Goal: Information Seeking & Learning: Check status

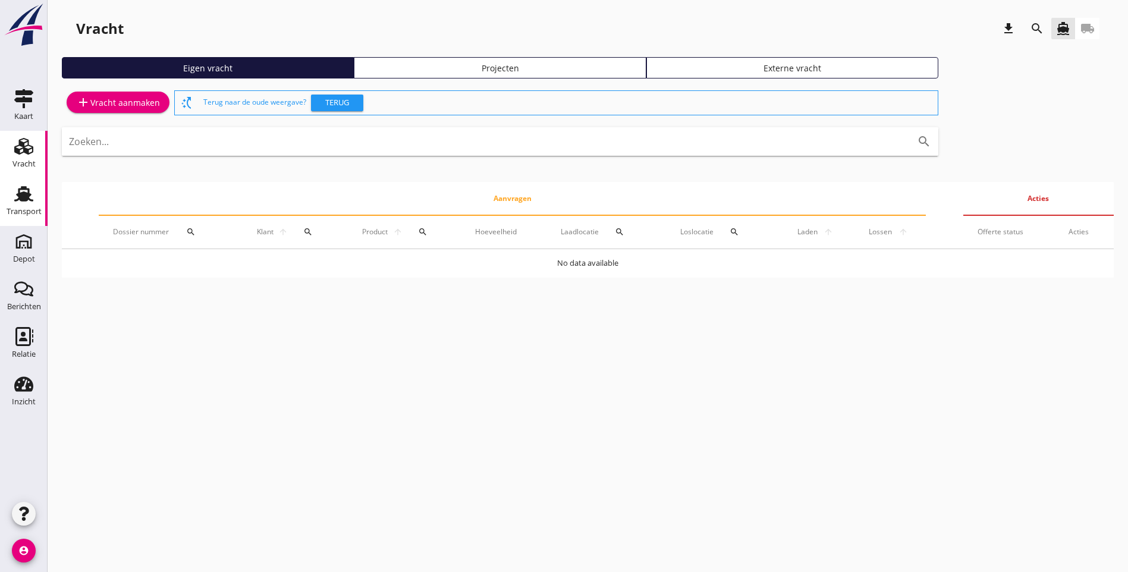
click at [40, 208] on div "Transport" at bounding box center [24, 212] width 35 height 8
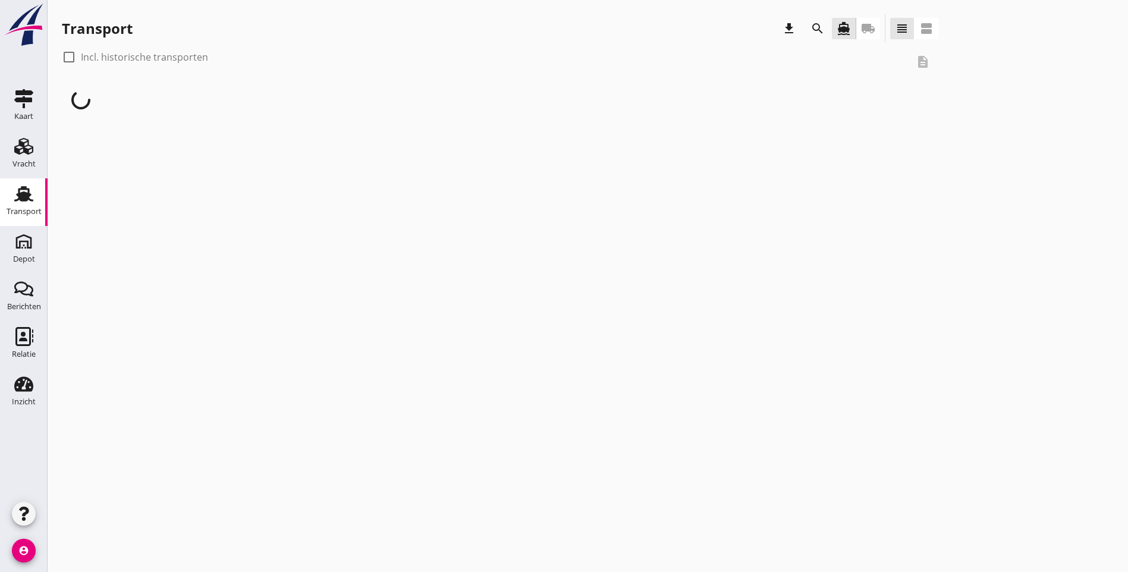
click at [69, 58] on div at bounding box center [69, 57] width 20 height 20
checkbox input "true"
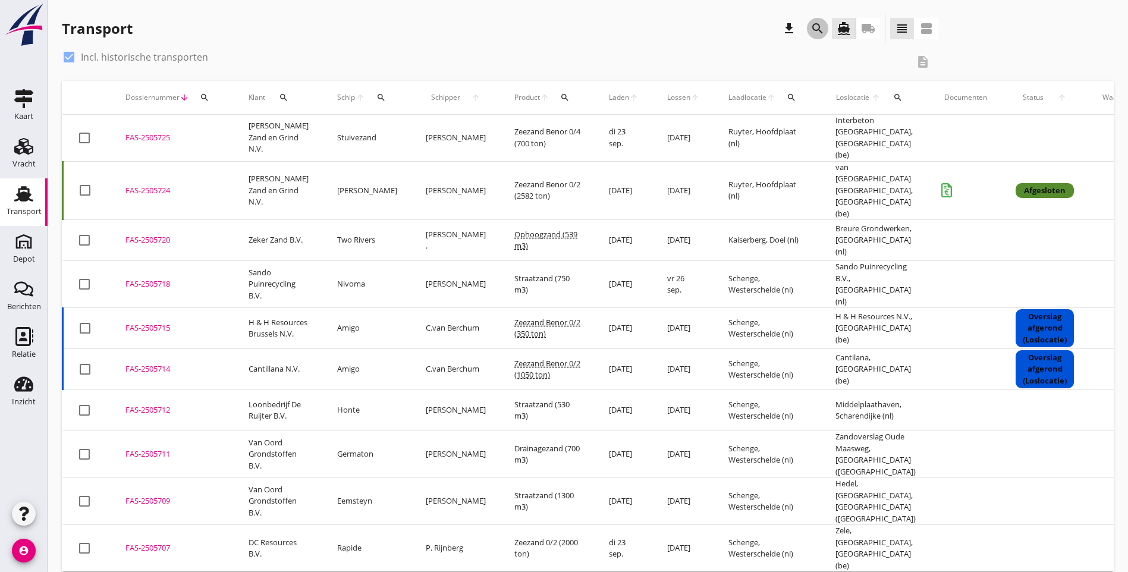
click at [811, 30] on icon "search" at bounding box center [818, 28] width 14 height 14
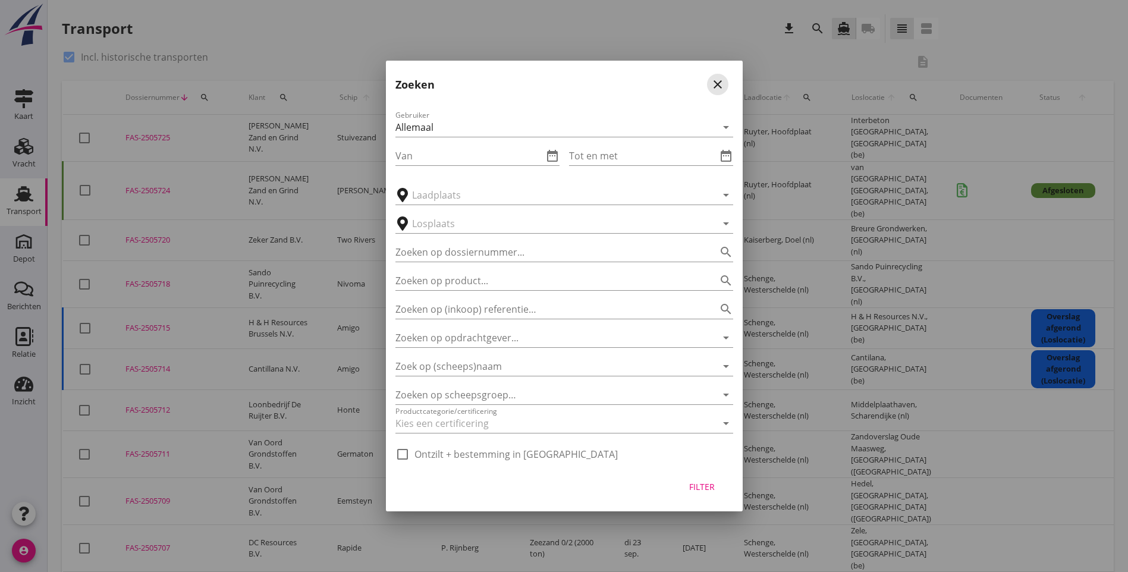
drag, startPoint x: 717, startPoint y: 81, endPoint x: 677, endPoint y: 79, distance: 40.0
click at [717, 81] on icon "close" at bounding box center [718, 84] width 14 height 14
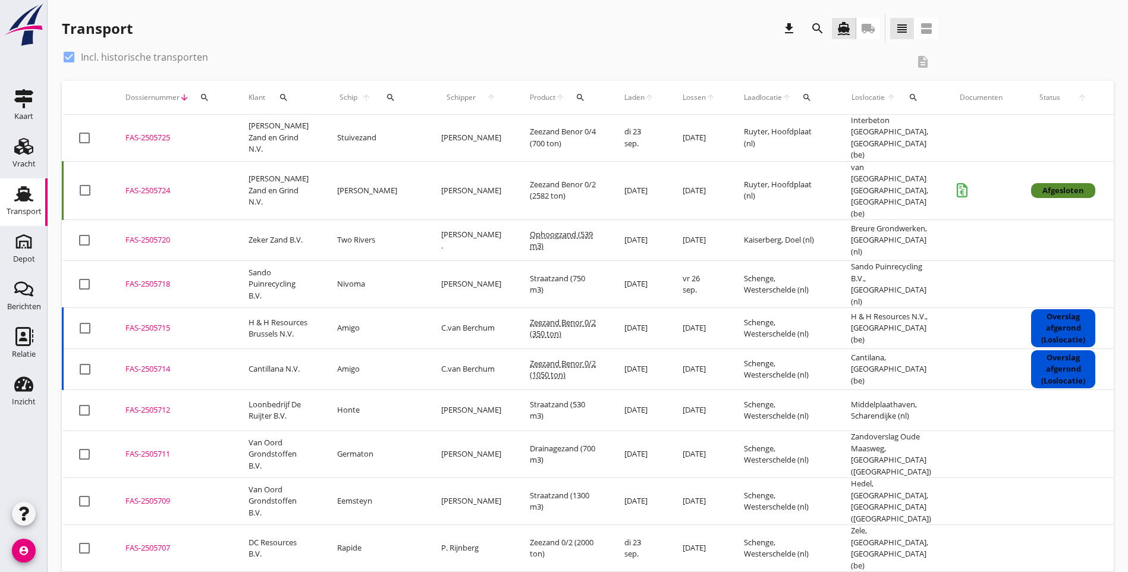
click at [570, 99] on div "search" at bounding box center [580, 98] width 21 height 10
click at [562, 131] on input "Zoeken op product..." at bounding box center [594, 132] width 124 height 19
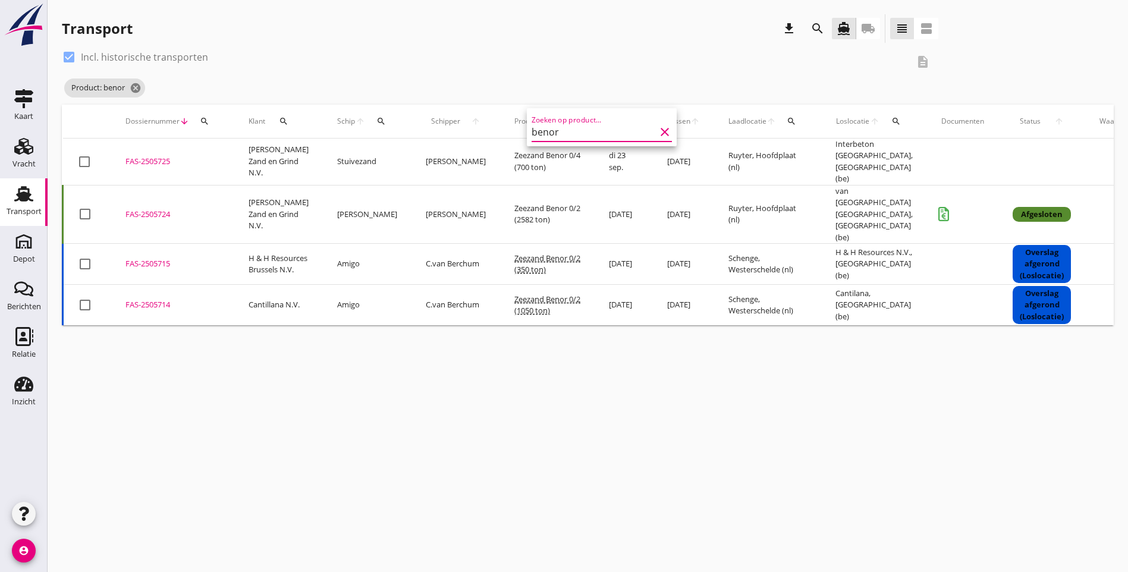
type input "benor"
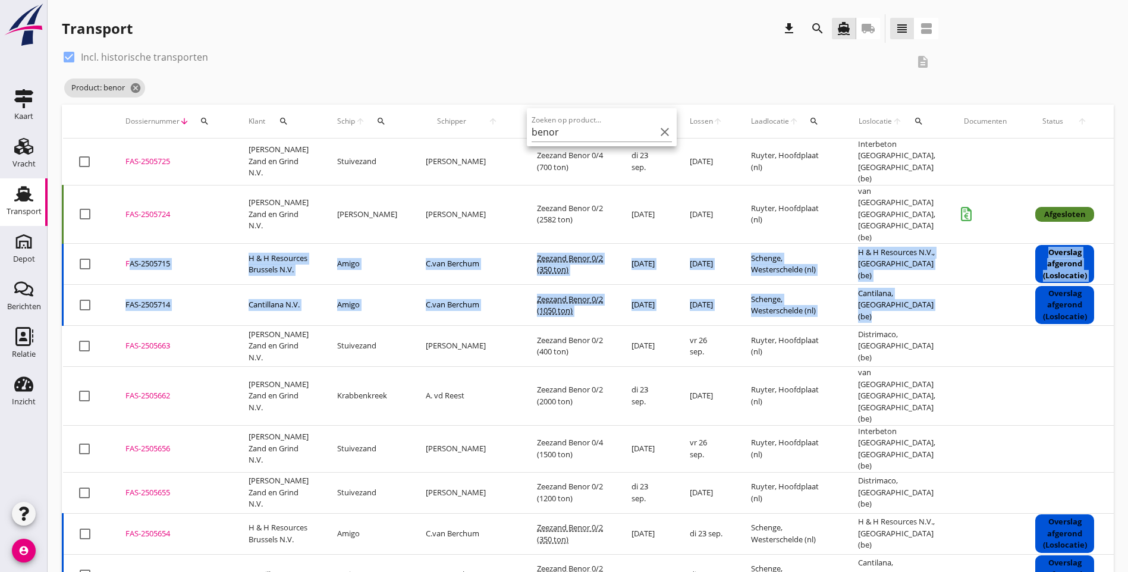
drag, startPoint x: 891, startPoint y: 299, endPoint x: 81, endPoint y: 240, distance: 811.6
copy tbody "FAS-2505715 upload_file Drop hier uw bestand om het aan het dossier toe te voeg…"
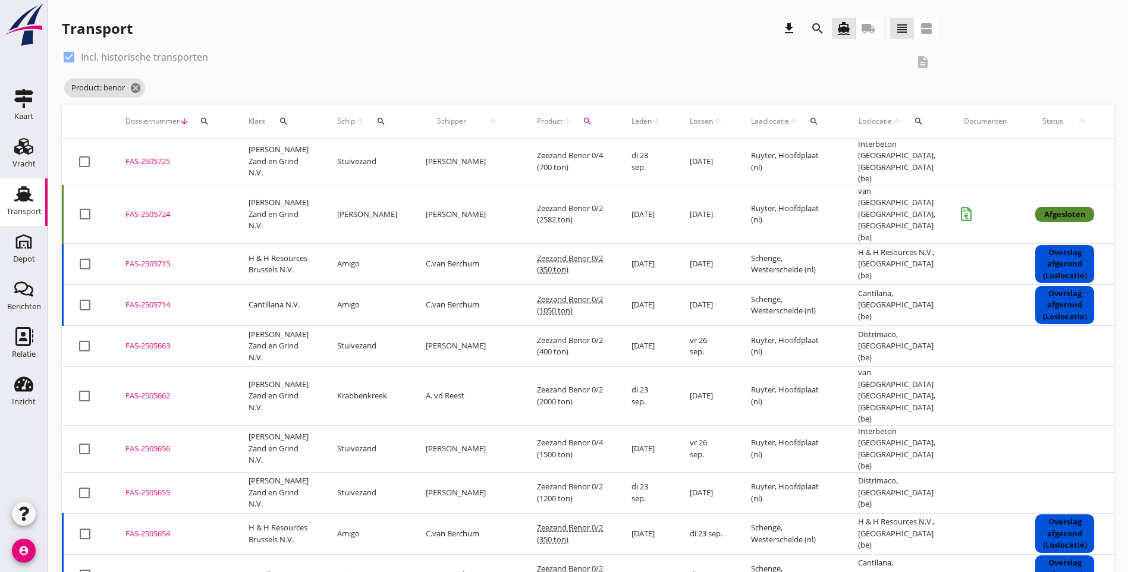
click at [965, 81] on div "check_box Incl. historische transporten description Product: benor cancel" at bounding box center [588, 76] width 1052 height 57
drag, startPoint x: 137, startPoint y: 88, endPoint x: 395, endPoint y: 92, distance: 258.2
click at [137, 88] on icon "cancel" at bounding box center [136, 88] width 12 height 12
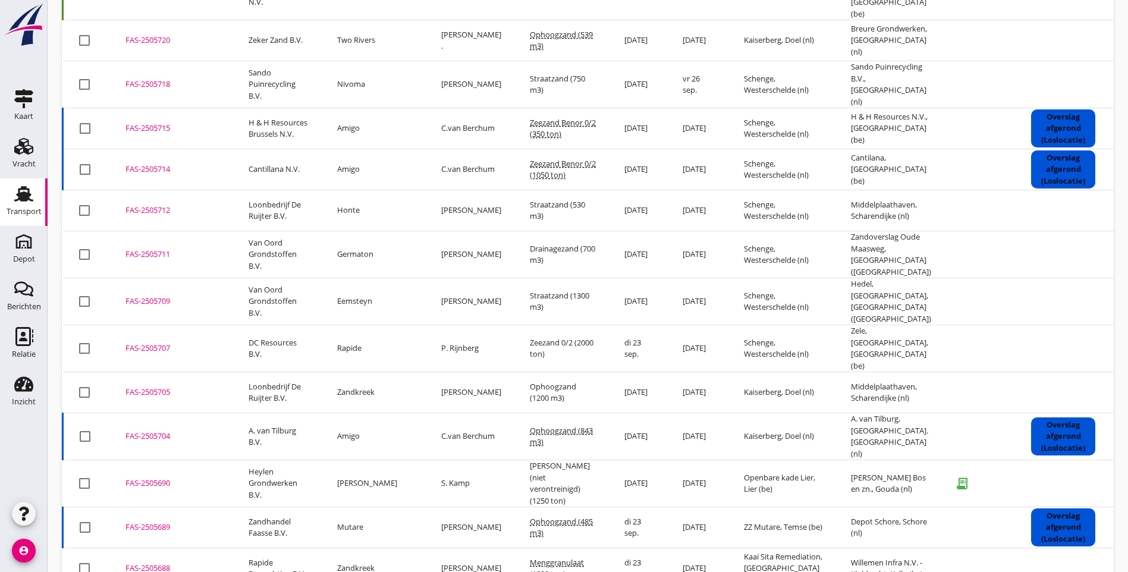
scroll to position [178, 0]
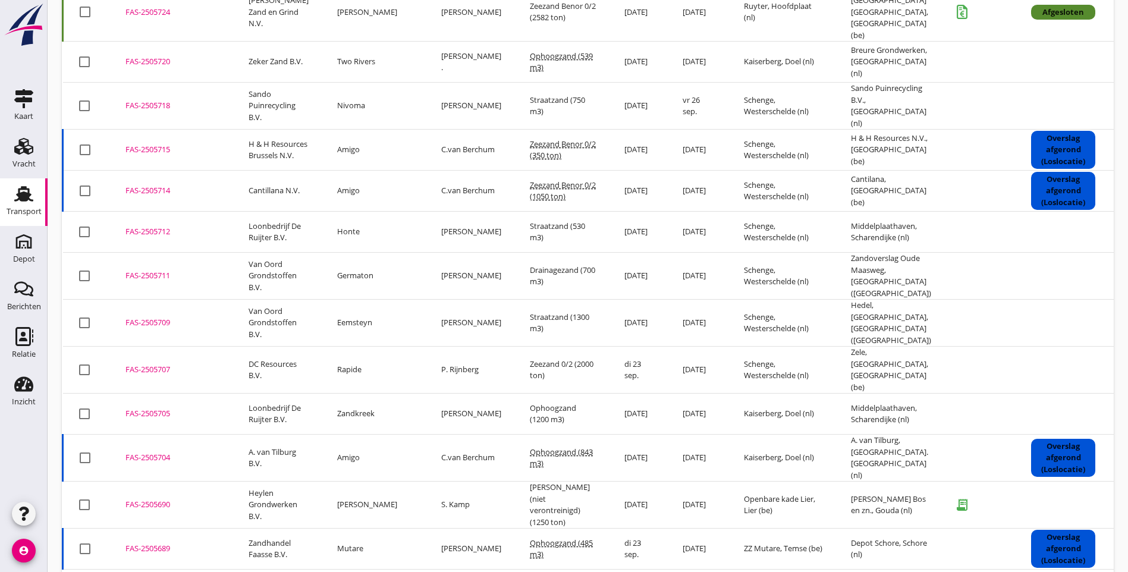
drag, startPoint x: 885, startPoint y: 375, endPoint x: 125, endPoint y: 319, distance: 762.1
copy tbody "FAS-2505707 upload_file Drop hier uw bestand om het aan het dossier toe te voeg…"
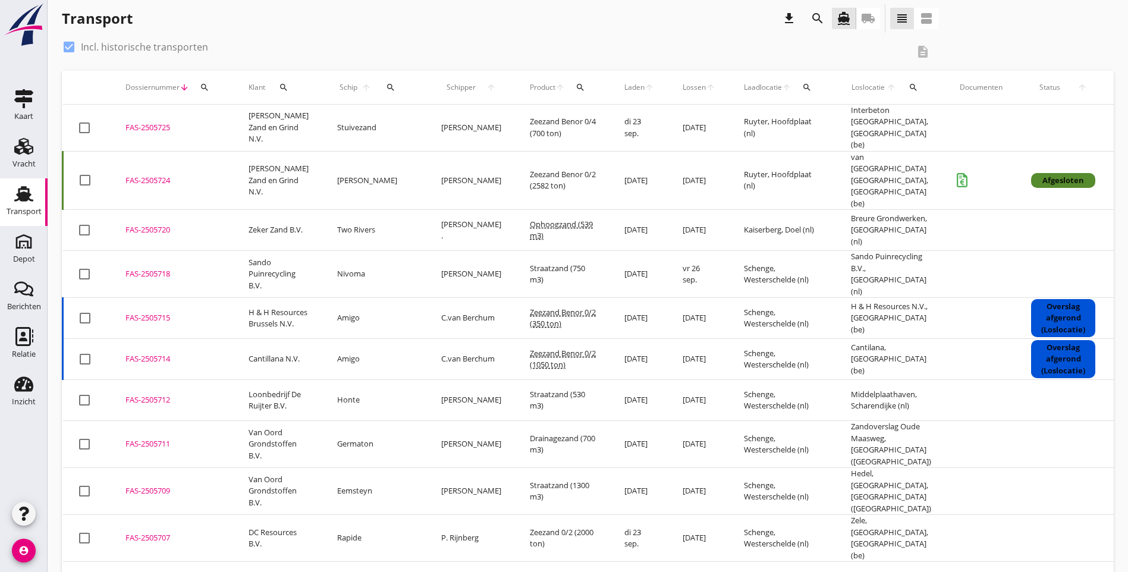
scroll to position [0, 0]
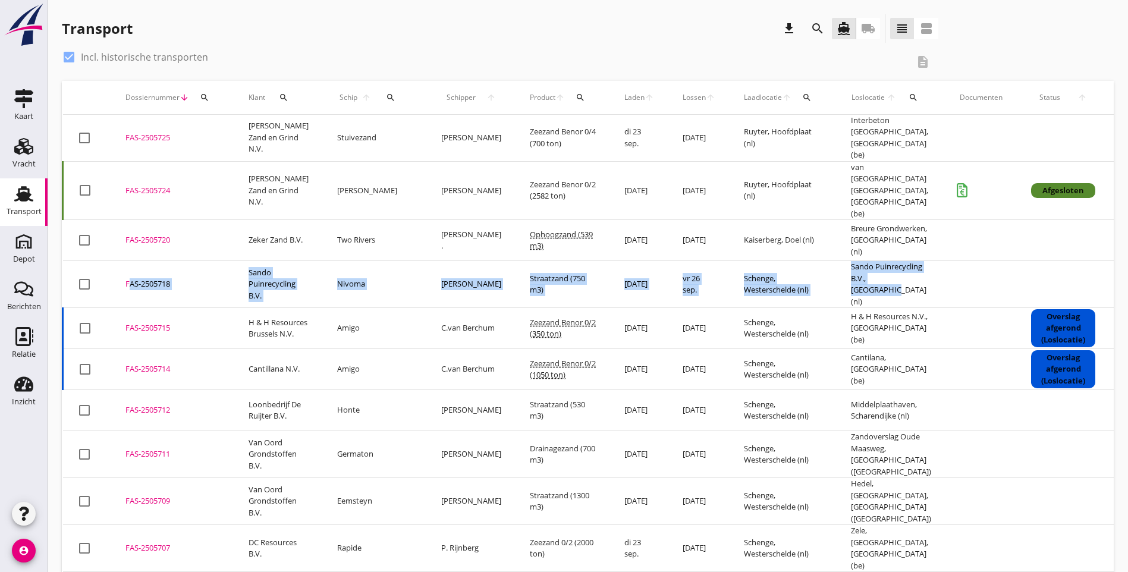
drag, startPoint x: 873, startPoint y: 263, endPoint x: 121, endPoint y: 252, distance: 751.3
click at [121, 261] on tr "check_box_outline_blank FAS-2505718 upload_file Drop hier uw bestand om het aan…" at bounding box center [661, 284] width 1196 height 47
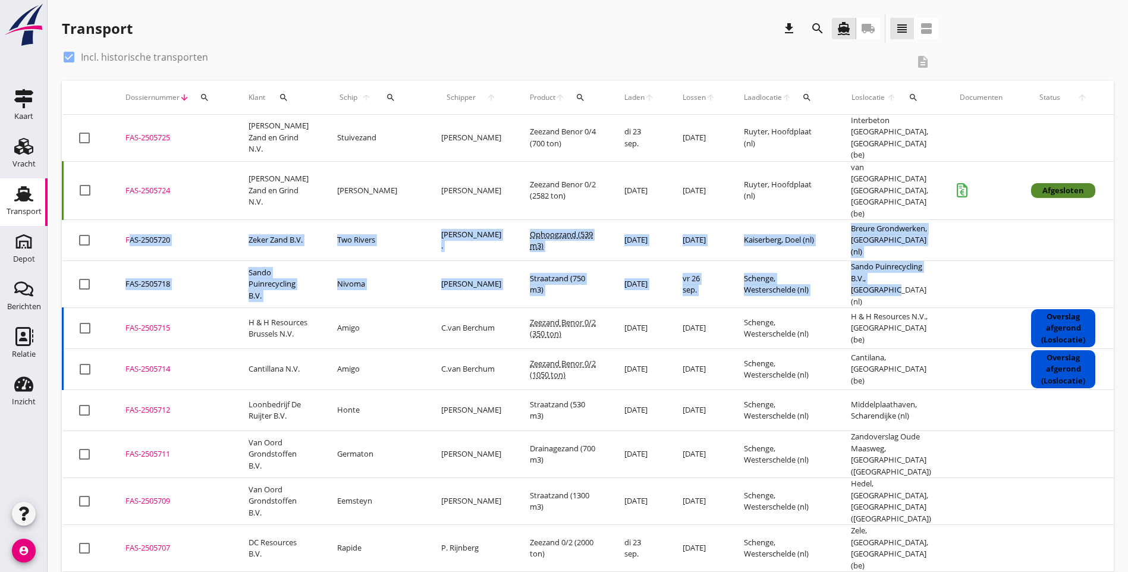
drag, startPoint x: 876, startPoint y: 276, endPoint x: 111, endPoint y: 225, distance: 767.2
copy tbody "FAS-2505720 upload_file Drop hier uw bestand om het aan het dossier toe te voeg…"
